Goal: Task Accomplishment & Management: Manage account settings

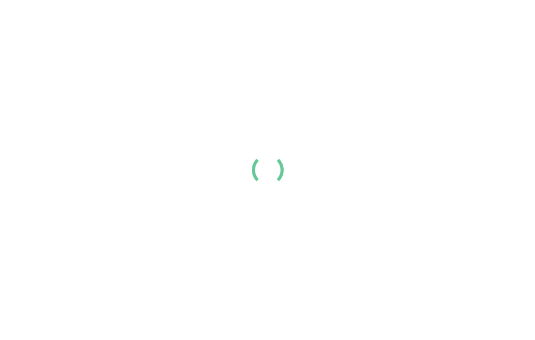
click at [236, 90] on div at bounding box center [267, 170] width 535 height 340
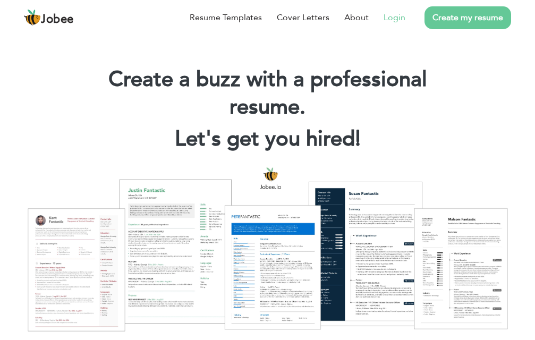
click at [394, 20] on link "Login" at bounding box center [395, 17] width 22 height 13
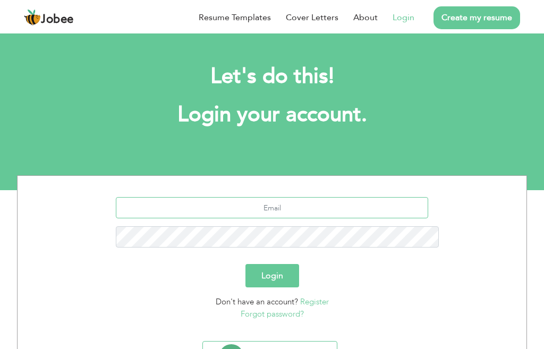
click at [258, 197] on input "text" at bounding box center [272, 207] width 313 height 21
click at [245, 264] on button "Login" at bounding box center [272, 275] width 54 height 23
click at [267, 264] on button "Login" at bounding box center [272, 275] width 54 height 23
click at [277, 197] on input "khaliqsadia9"gmail.com" at bounding box center [272, 207] width 313 height 21
type input "khaliqsadia9gmail.com"
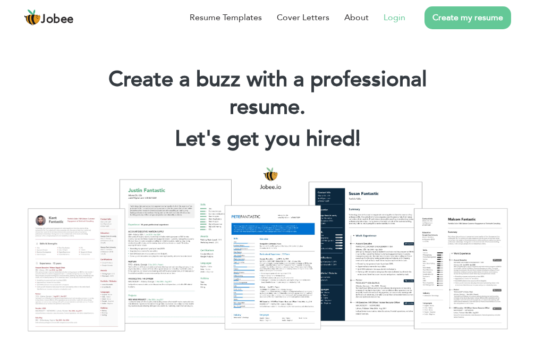
click at [391, 12] on link "Login" at bounding box center [395, 17] width 22 height 13
